Goal: Transaction & Acquisition: Purchase product/service

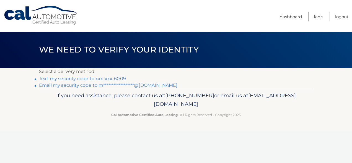
click at [118, 80] on link "Text my security code to xxx-xxx-6009" at bounding box center [82, 78] width 87 height 5
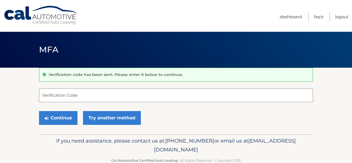
click at [45, 93] on input "Verification Code" at bounding box center [176, 96] width 274 height 14
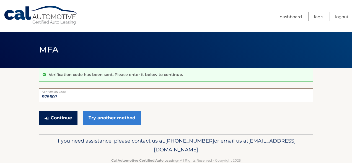
type input "975607"
click at [57, 120] on button "Continue" at bounding box center [58, 118] width 38 height 14
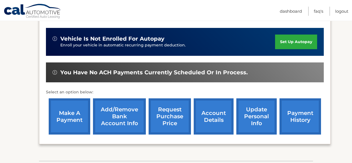
scroll to position [134, 0]
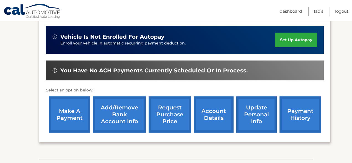
click at [69, 122] on link "make a payment" at bounding box center [70, 115] width 42 height 36
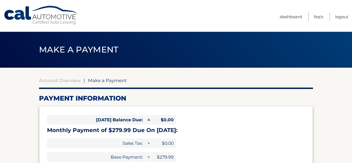
select select "NzBkN2VmMzUtMzE4Yi00OGIwLWFmYTAtMmU1ZTM5YzUzYWM4"
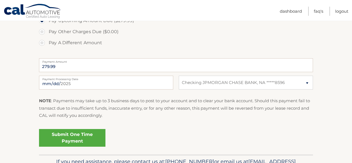
scroll to position [200, 0]
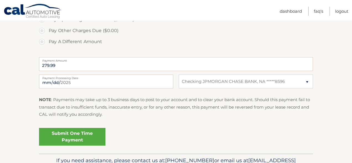
click at [75, 139] on link "Submit One Time Payment" at bounding box center [72, 137] width 66 height 18
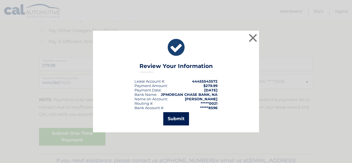
click at [179, 120] on button "Submit" at bounding box center [176, 118] width 26 height 13
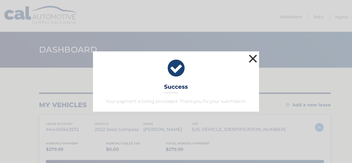
click at [254, 60] on button "×" at bounding box center [253, 58] width 11 height 11
